Goal: Transaction & Acquisition: Download file/media

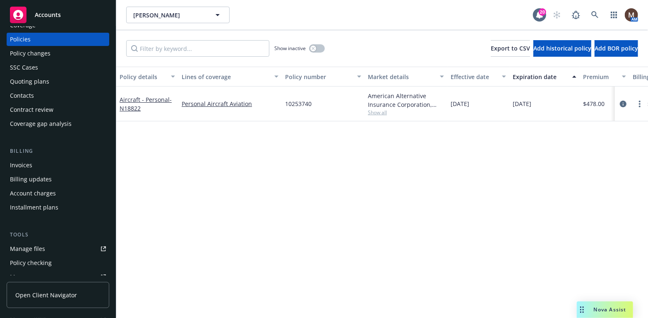
scroll to position [41, 0]
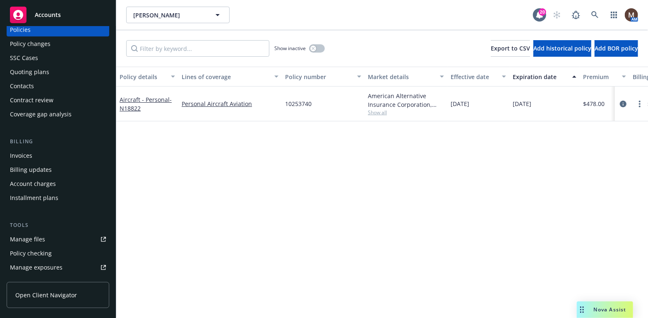
click at [37, 237] on div "Manage files" at bounding box center [27, 239] width 35 height 13
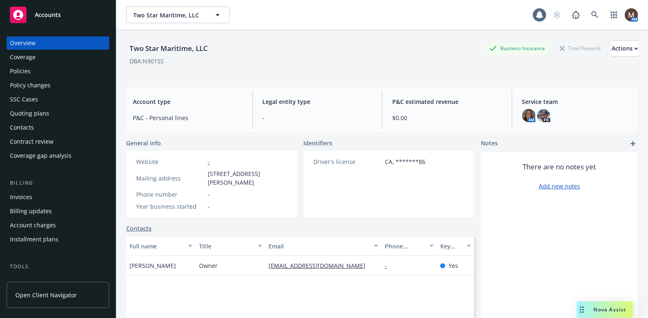
click at [29, 127] on div "Contacts" at bounding box center [22, 127] width 24 height 13
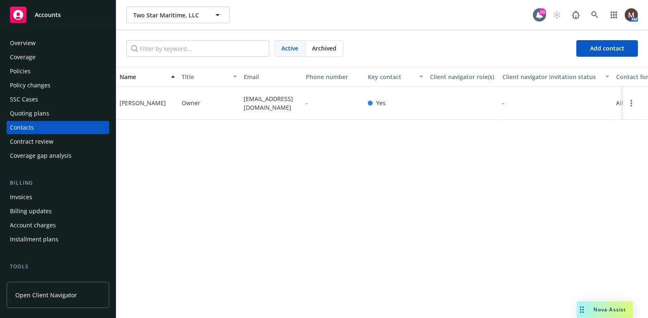
click at [25, 69] on div "Policies" at bounding box center [20, 71] width 21 height 13
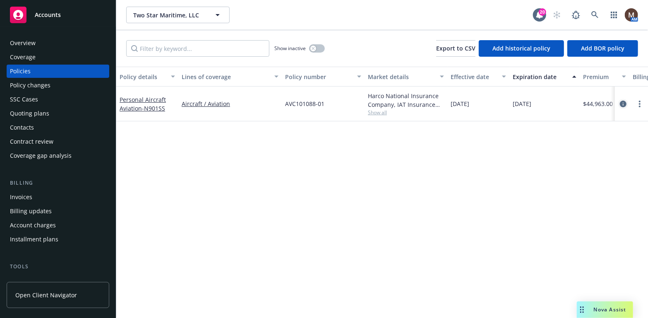
click at [623, 103] on icon "circleInformation" at bounding box center [623, 104] width 7 height 7
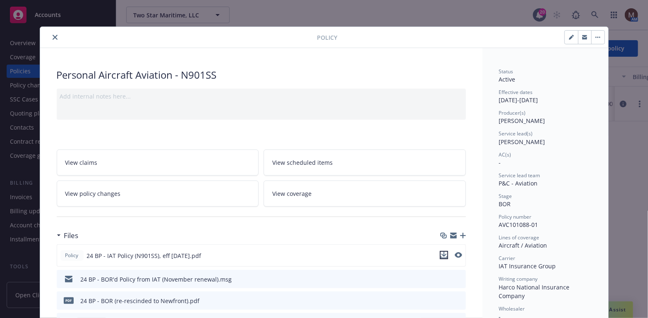
click at [442, 252] on icon "download file" at bounding box center [444, 255] width 7 height 7
click at [53, 35] on icon "close" at bounding box center [55, 37] width 5 height 5
